Goal: Information Seeking & Learning: Learn about a topic

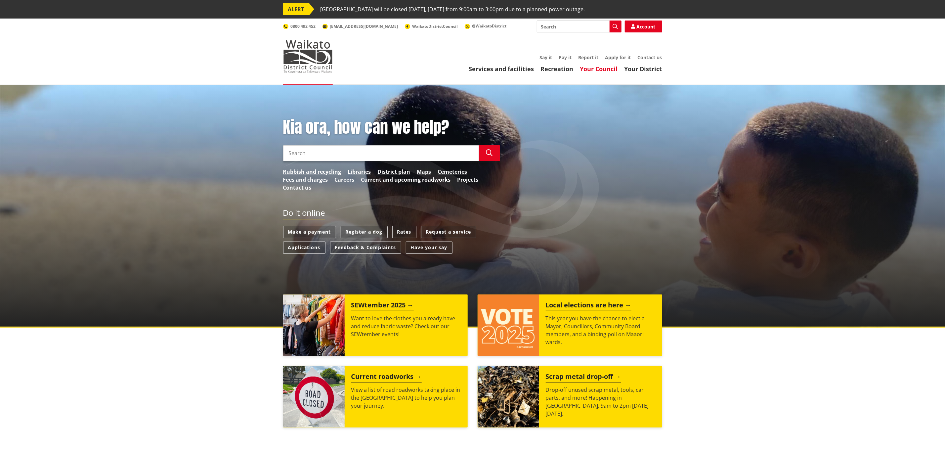
click at [596, 68] on link "Your Council" at bounding box center [599, 69] width 38 height 8
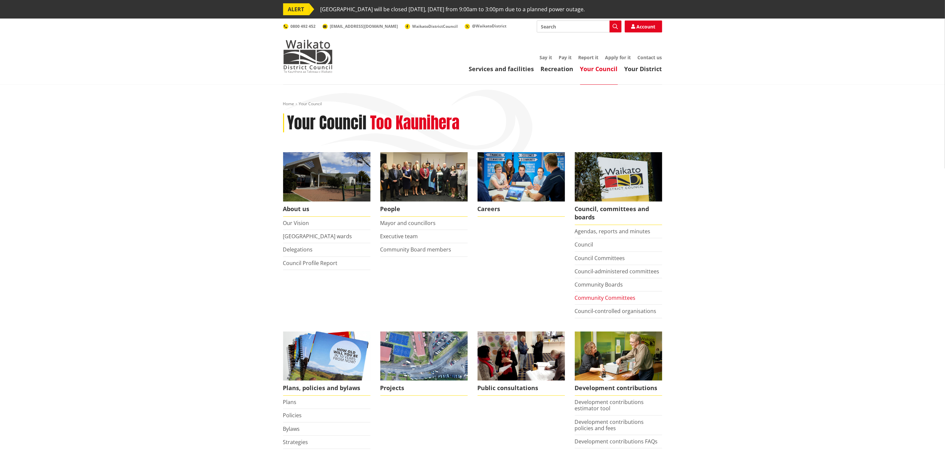
click at [602, 301] on link "Community Committees" at bounding box center [605, 297] width 61 height 7
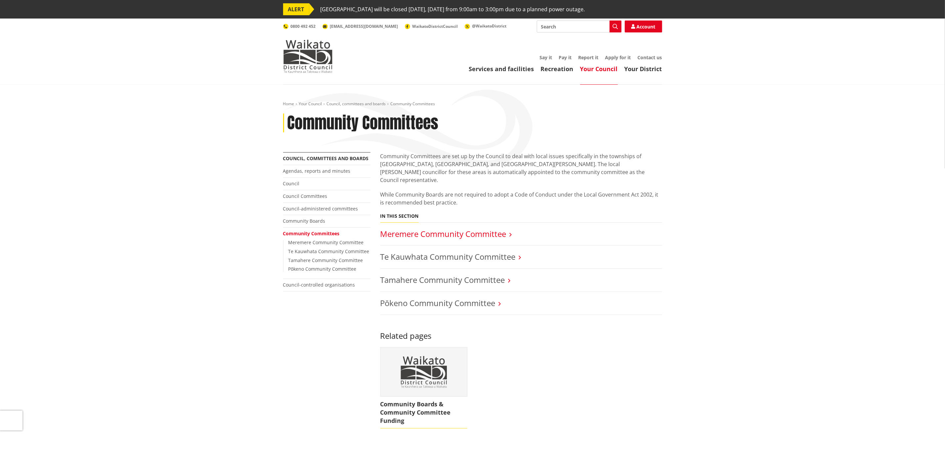
click at [472, 228] on link "Meremere Community Committee" at bounding box center [444, 233] width 126 height 11
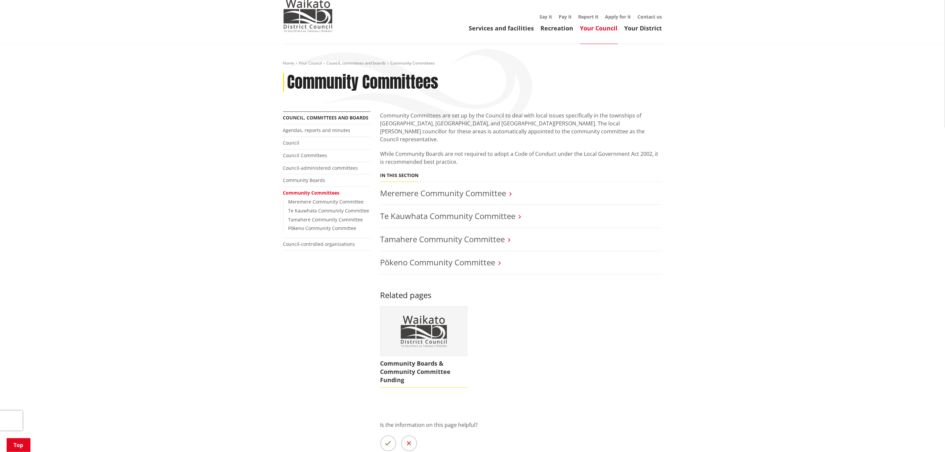
scroll to position [99, 0]
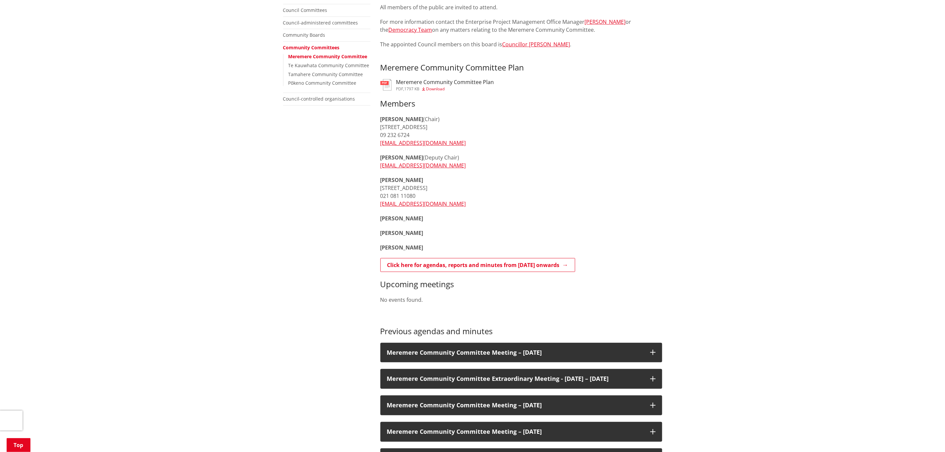
scroll to position [199, 0]
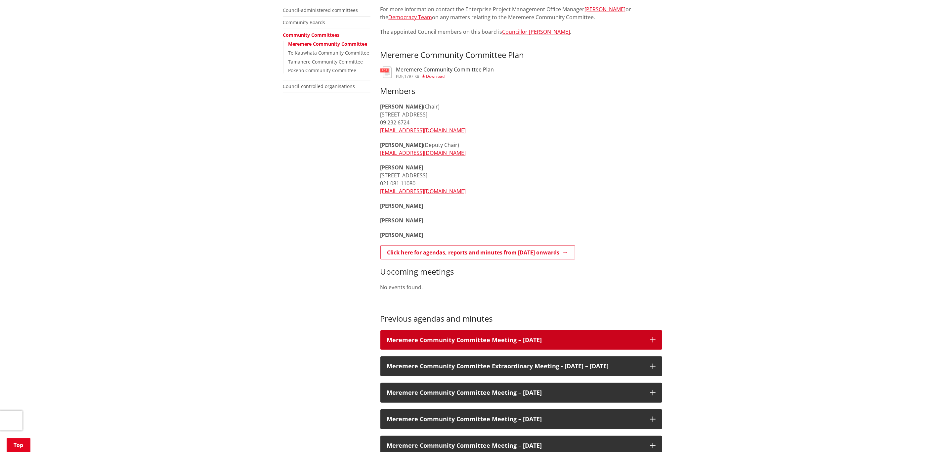
click at [492, 340] on h3 "Meremere Community Committee Meeting – 04 September 2025" at bounding box center [515, 340] width 257 height 7
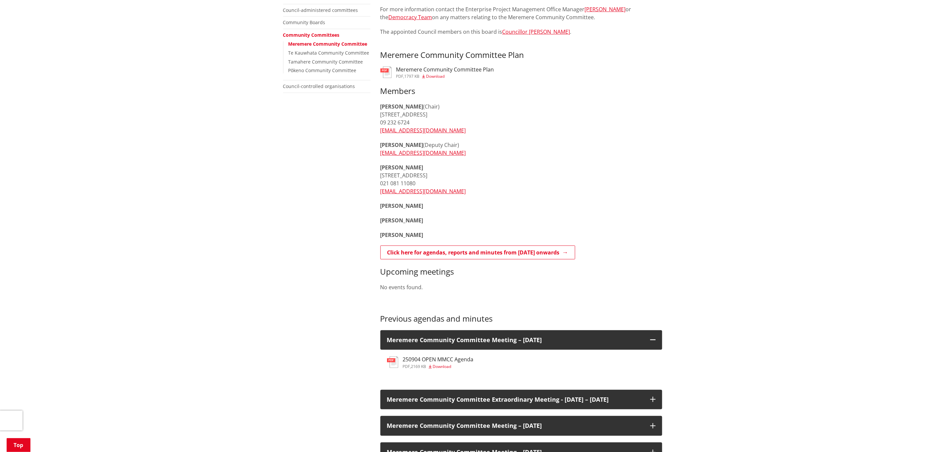
click at [434, 360] on h3 "250904 OPEN MMCC Agenda" at bounding box center [438, 359] width 71 height 6
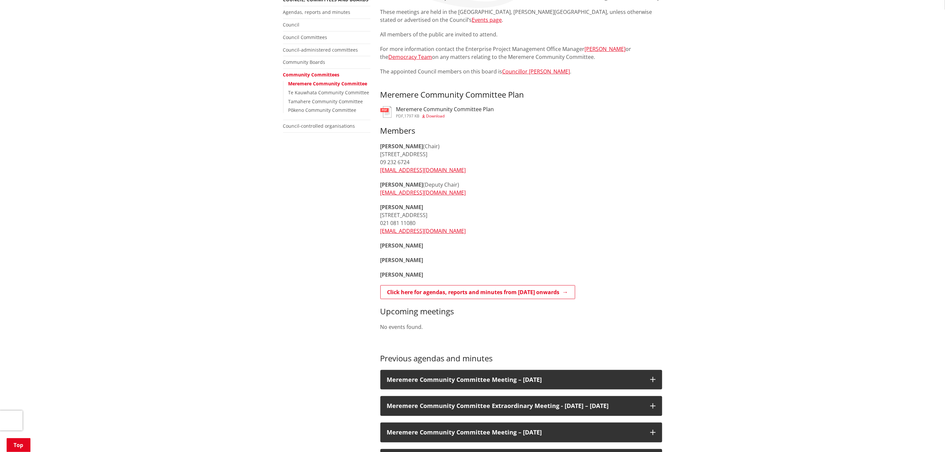
scroll to position [99, 0]
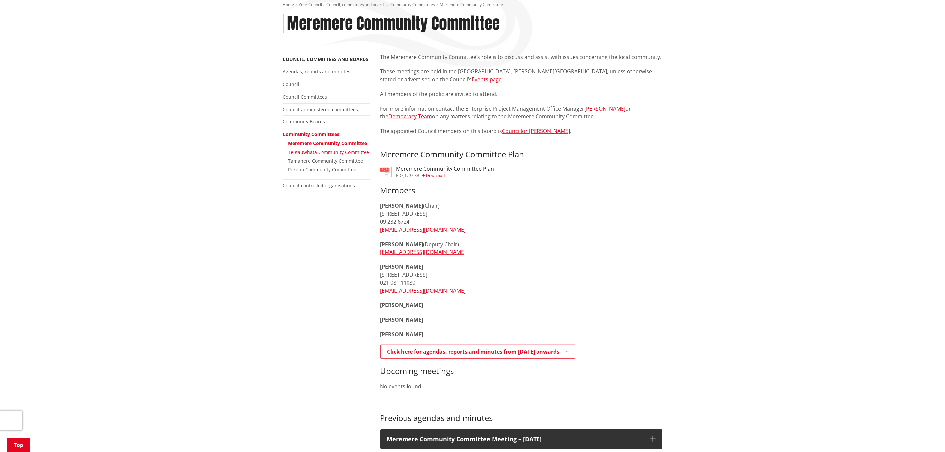
click at [326, 153] on link "Te Kauwhata Community Committee" at bounding box center [329, 152] width 81 height 6
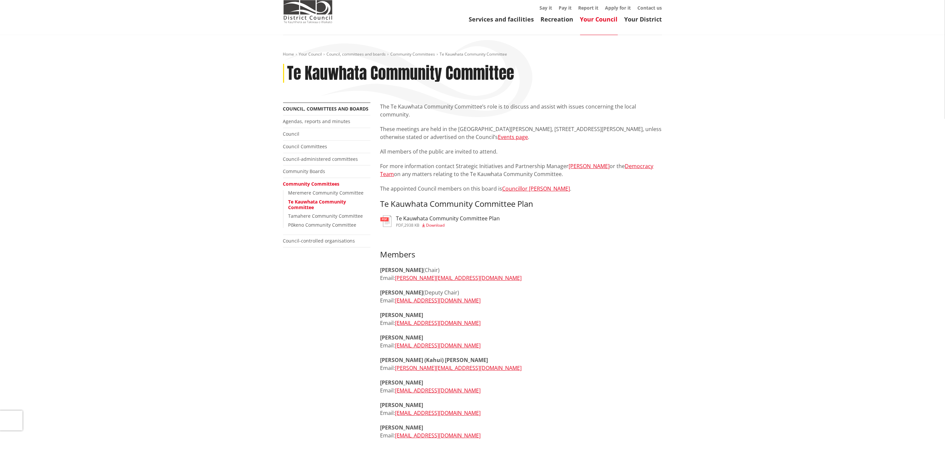
scroll to position [99, 0]
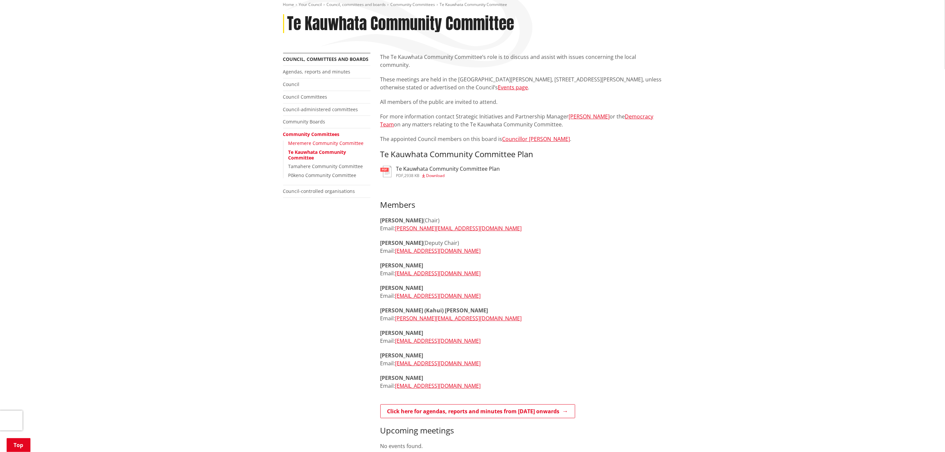
click at [310, 146] on link "Meremere Community Committee" at bounding box center [326, 143] width 75 height 6
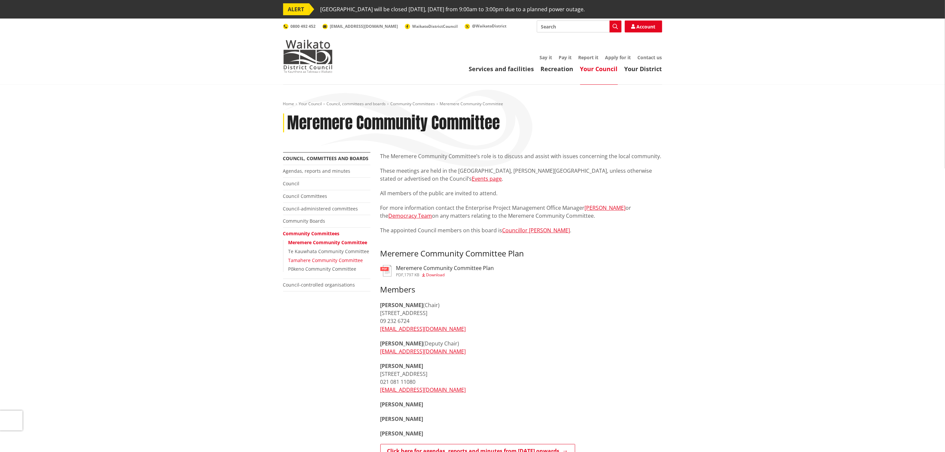
click at [313, 262] on link "Tamahere Community Committee" at bounding box center [326, 260] width 75 height 6
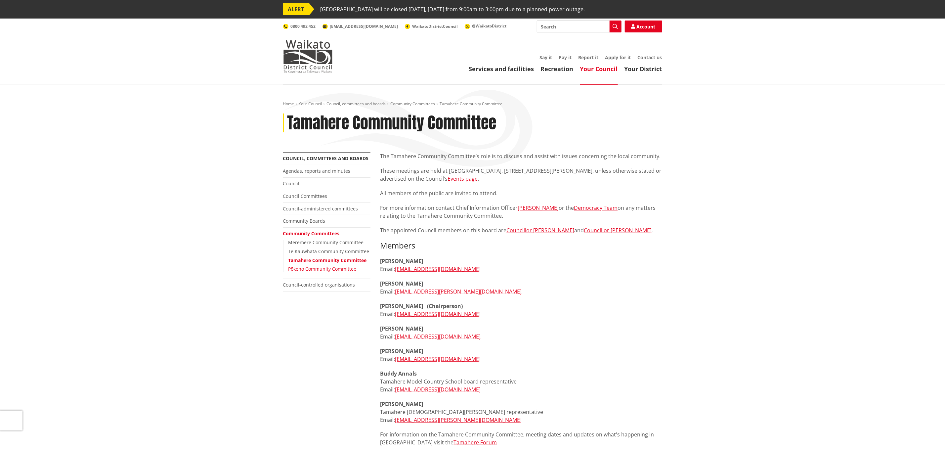
click at [301, 269] on link "Pōkeno Community Committee" at bounding box center [323, 269] width 68 height 6
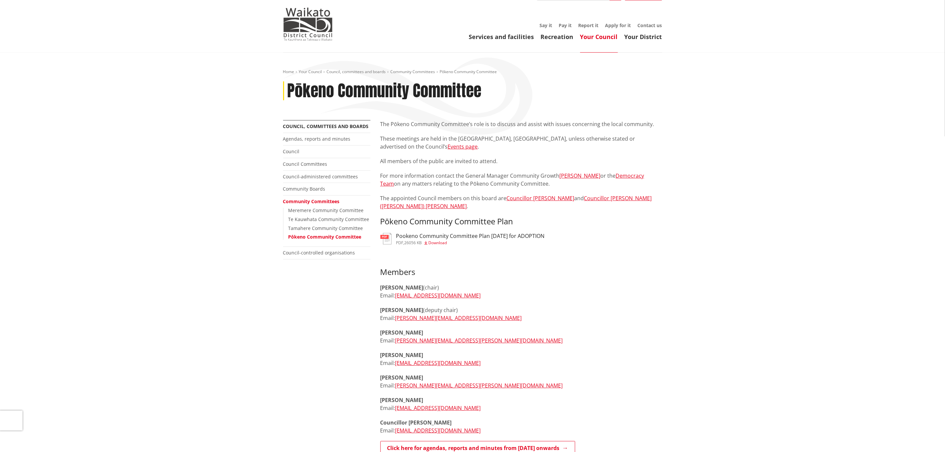
scroll to position [50, 0]
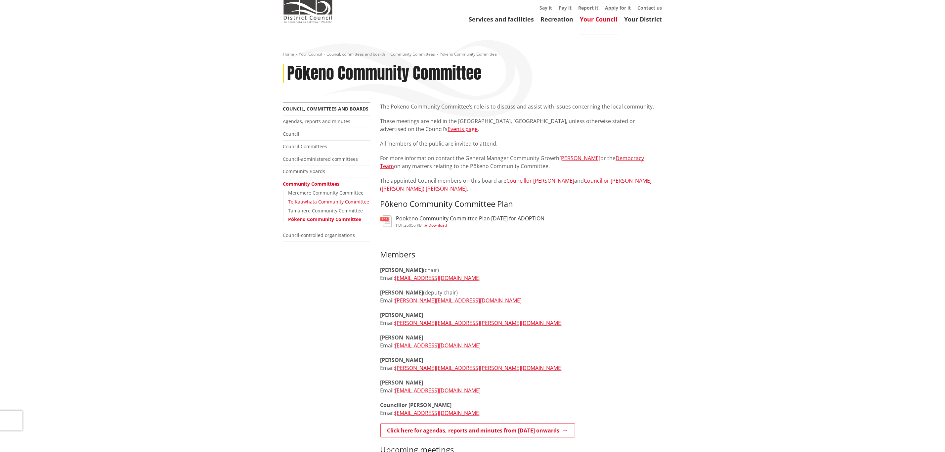
click at [330, 202] on link "Te Kauwhata Community Committee" at bounding box center [329, 202] width 81 height 6
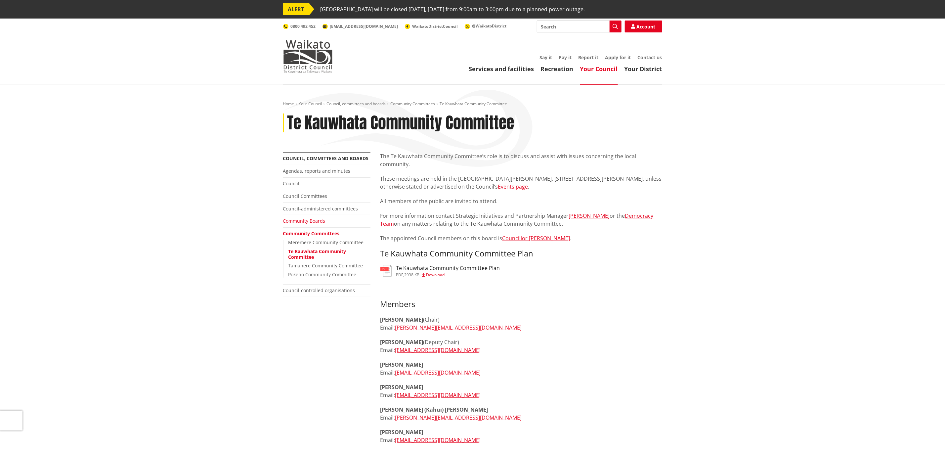
click at [313, 224] on link "Community Boards" at bounding box center [304, 221] width 42 height 6
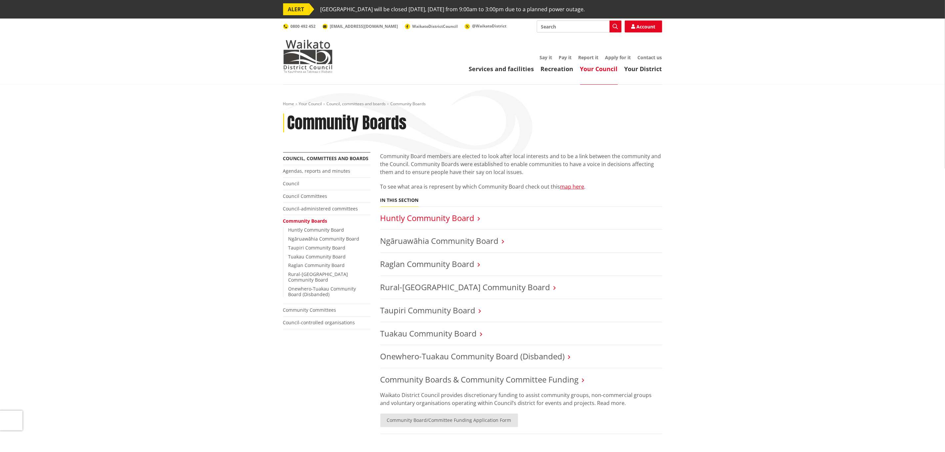
click at [441, 216] on link "Huntly Community Board" at bounding box center [428, 217] width 94 height 11
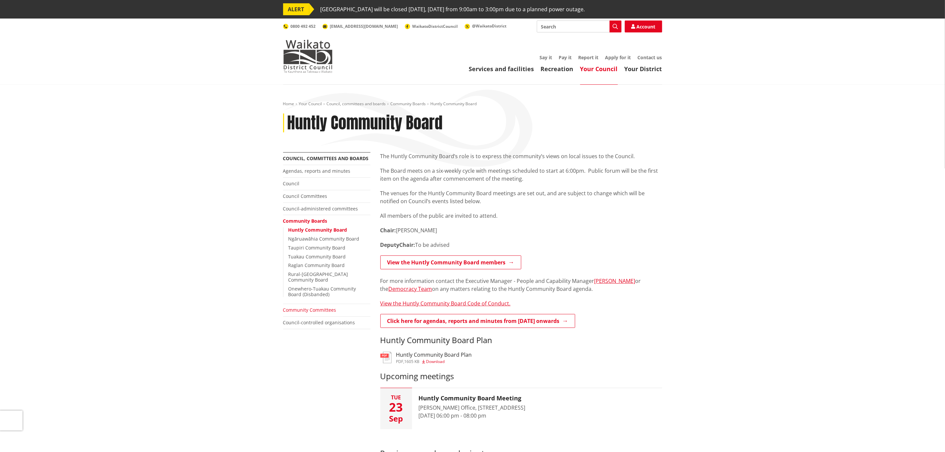
click at [307, 307] on link "Community Committees" at bounding box center [309, 310] width 53 height 6
